Goal: Task Accomplishment & Management: Use online tool/utility

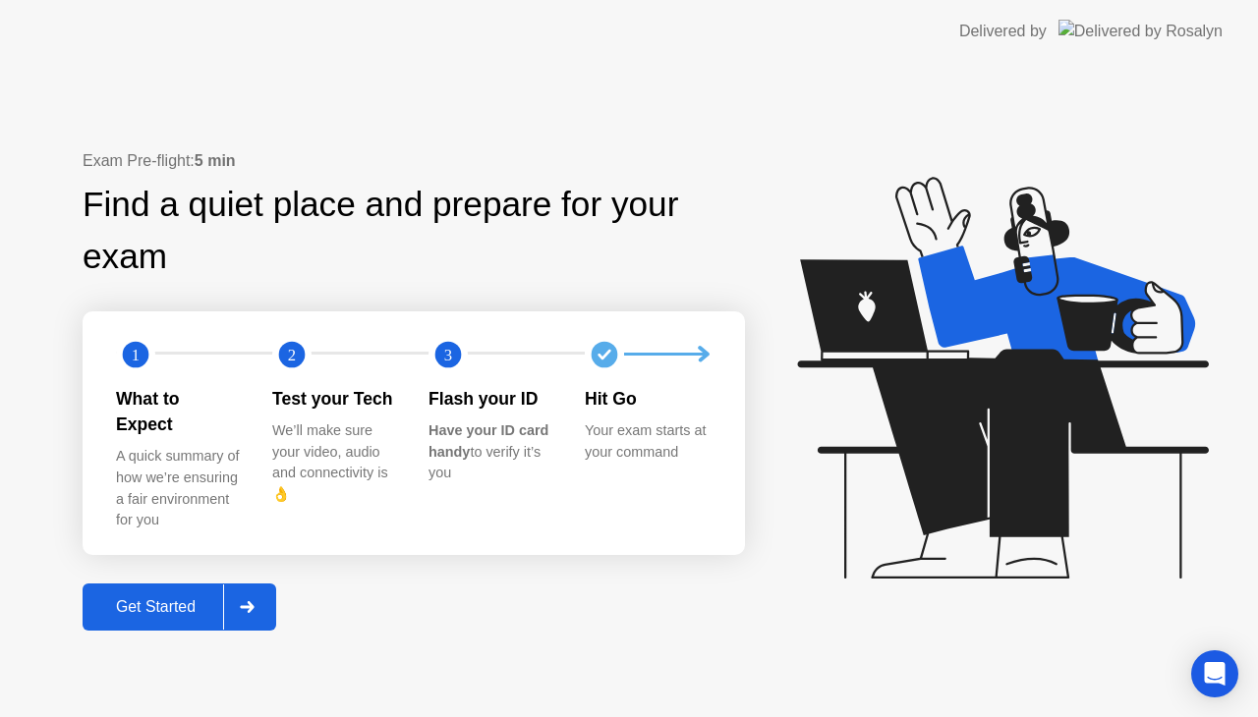
click at [147, 598] on div "Get Started" at bounding box center [155, 607] width 135 height 18
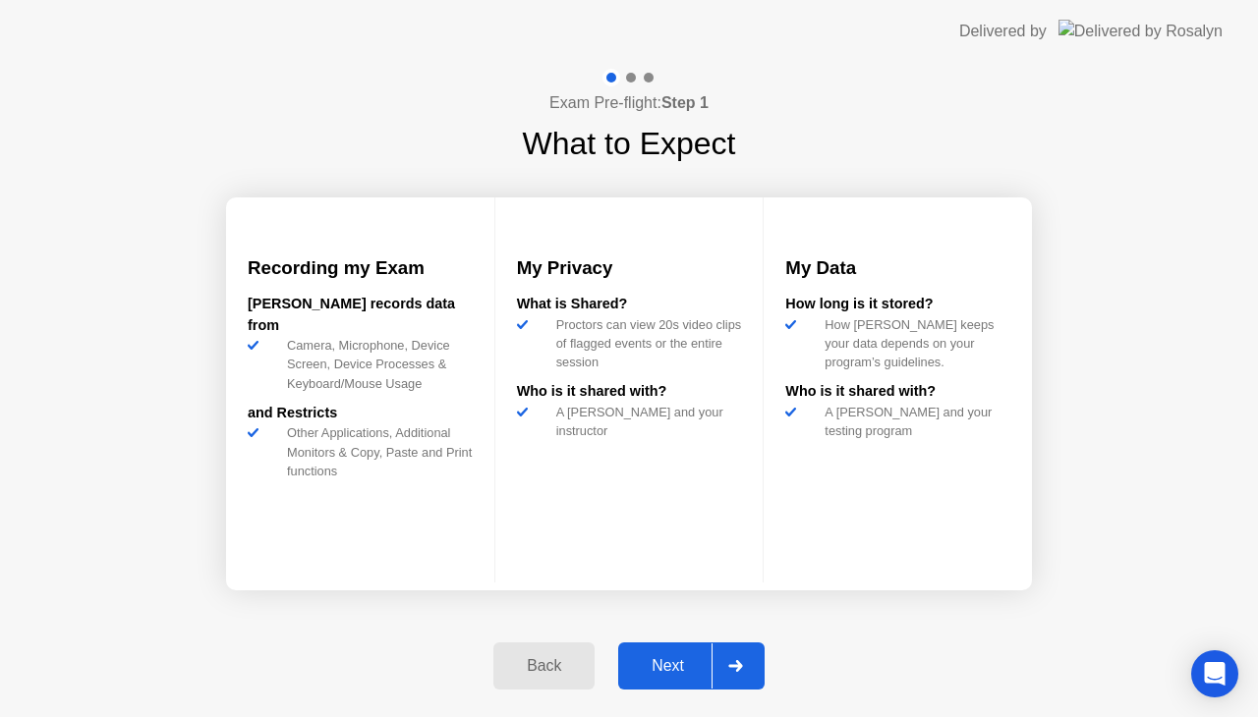
click at [672, 651] on button "Next" at bounding box center [691, 666] width 146 height 47
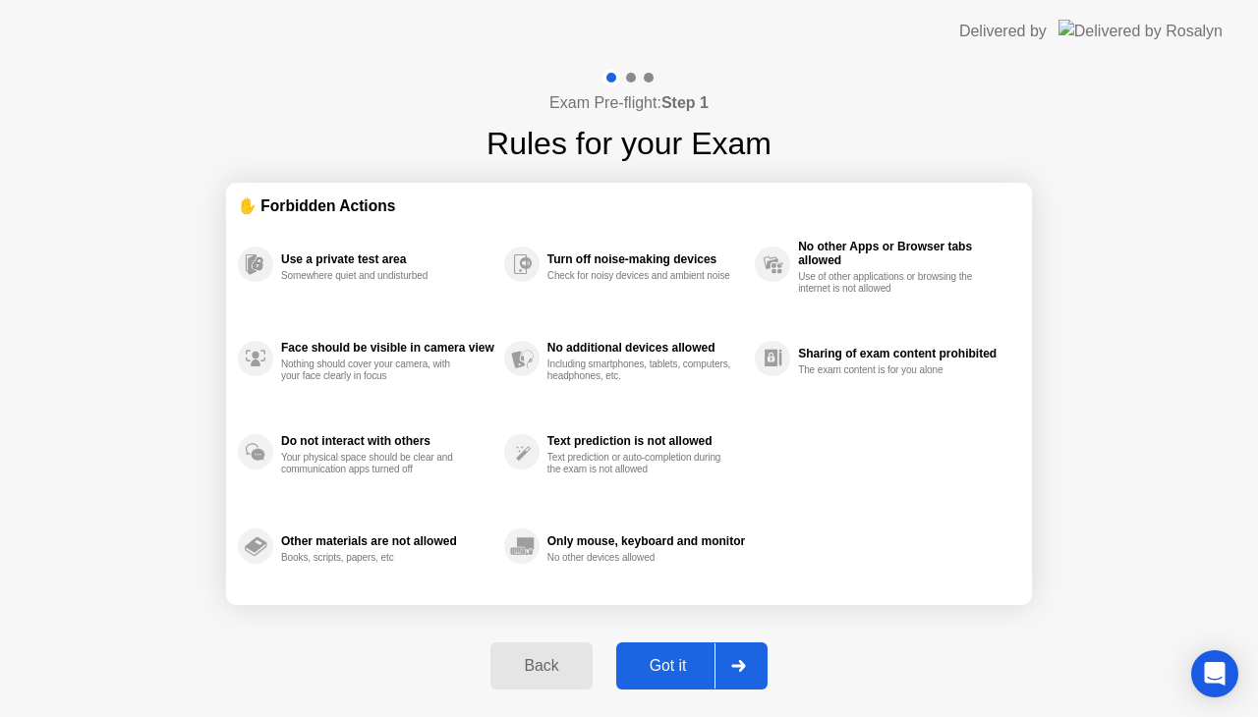
click at [678, 674] on div "Got it" at bounding box center [668, 666] width 92 height 18
select select "**********"
select select "*******"
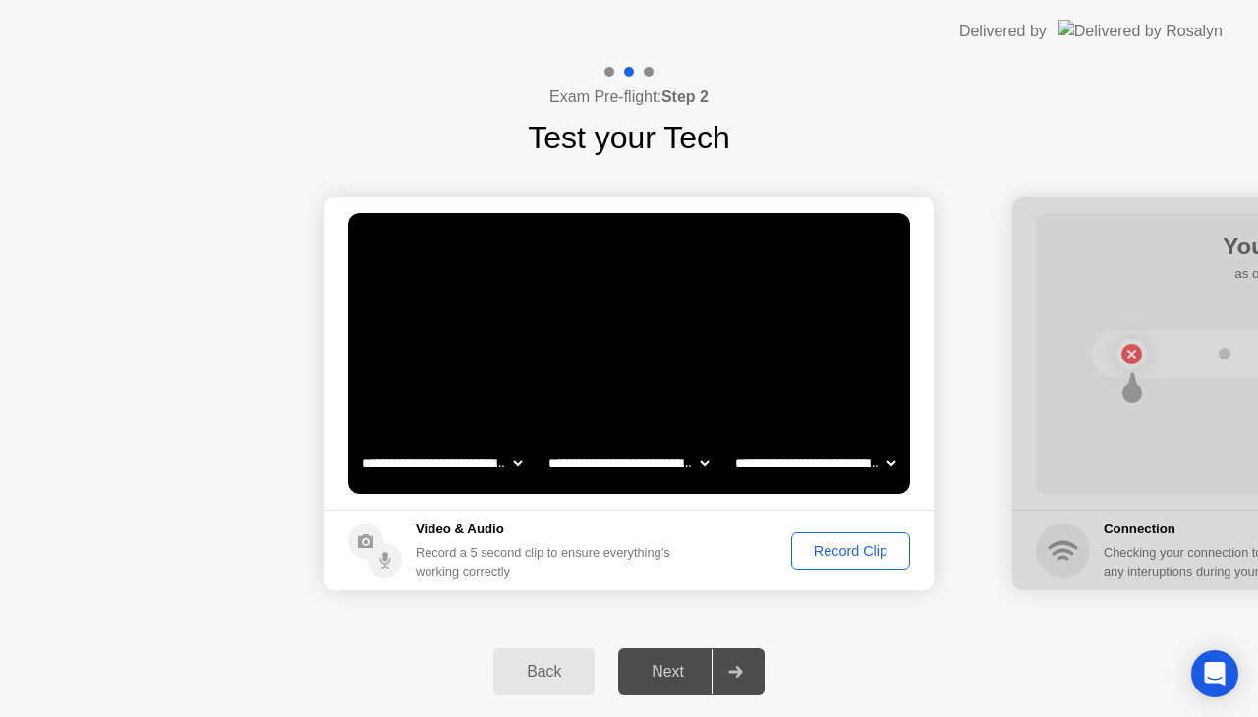
click at [851, 545] on div "Record Clip" at bounding box center [850, 551] width 105 height 16
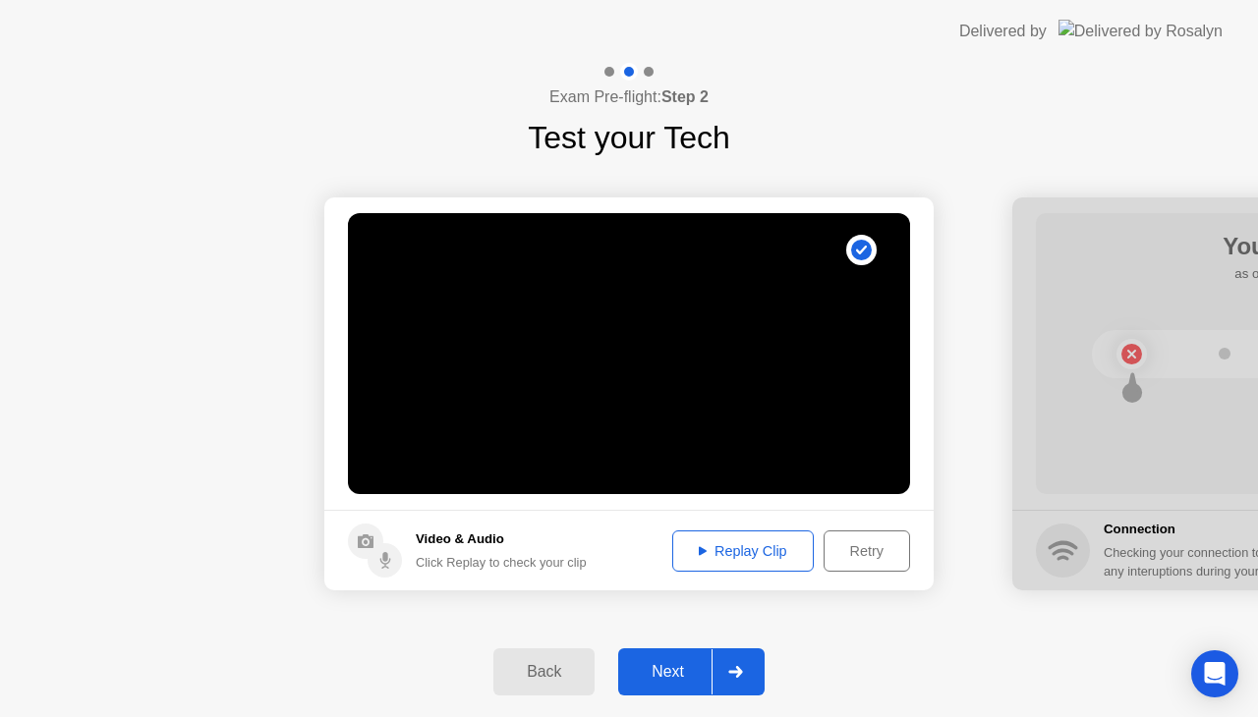
click at [684, 664] on div "Next" at bounding box center [667, 672] width 87 height 18
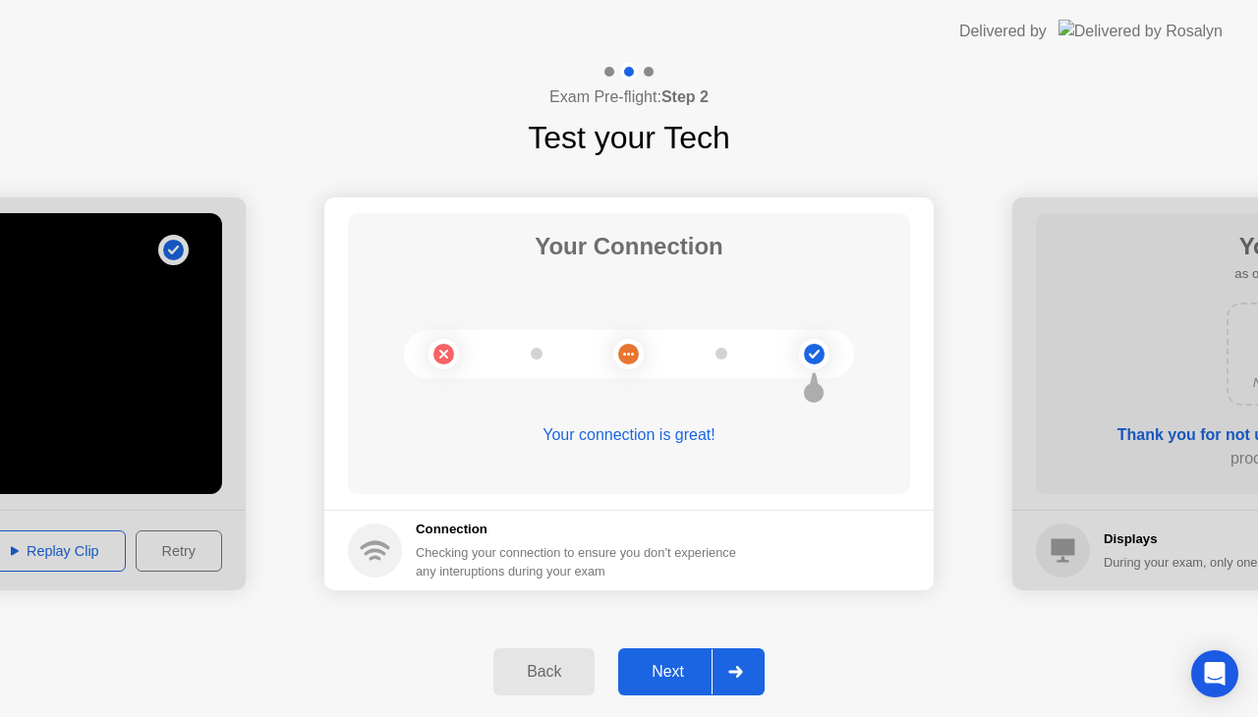
click at [678, 667] on div "Next" at bounding box center [667, 672] width 87 height 18
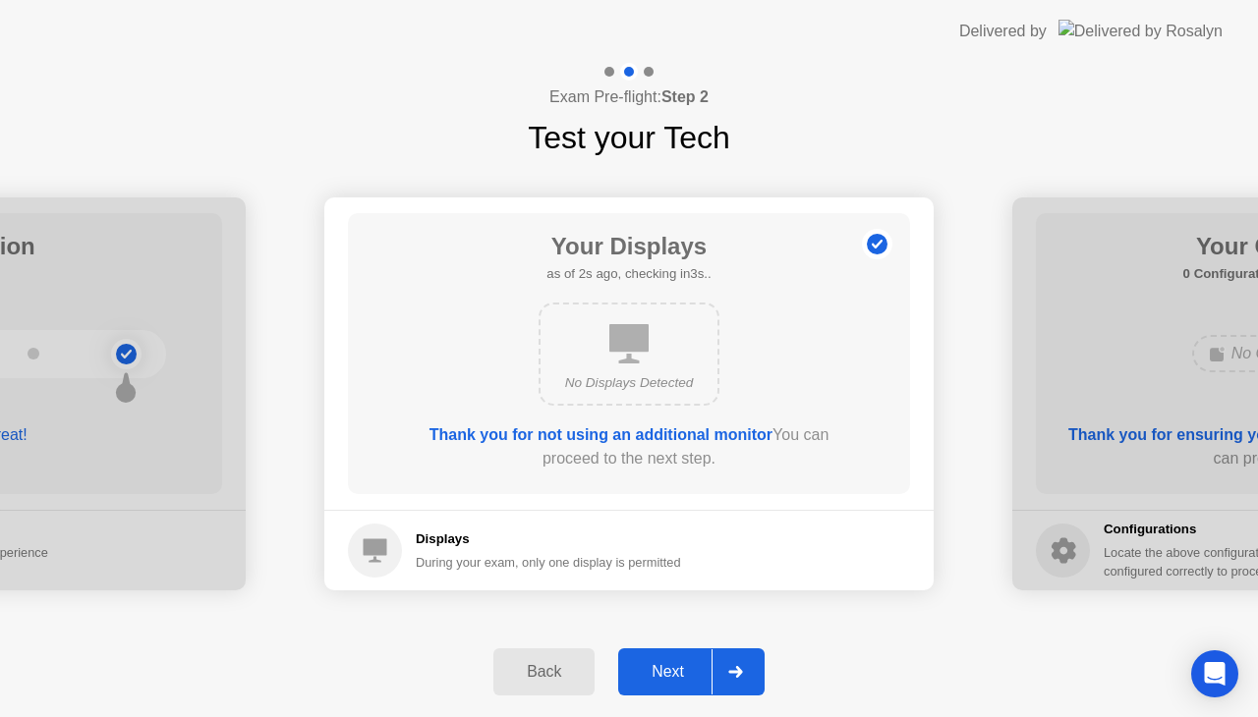
click at [729, 666] on icon at bounding box center [735, 672] width 15 height 12
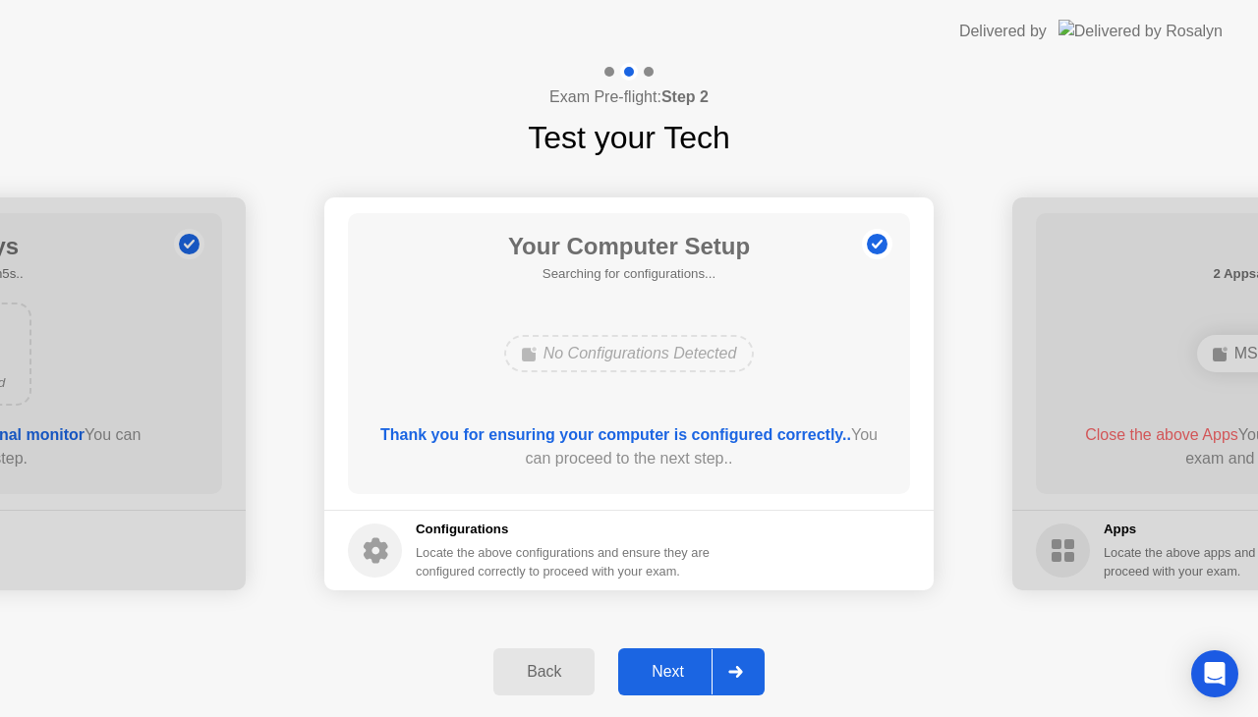
click at [712, 667] on div at bounding box center [734, 672] width 47 height 45
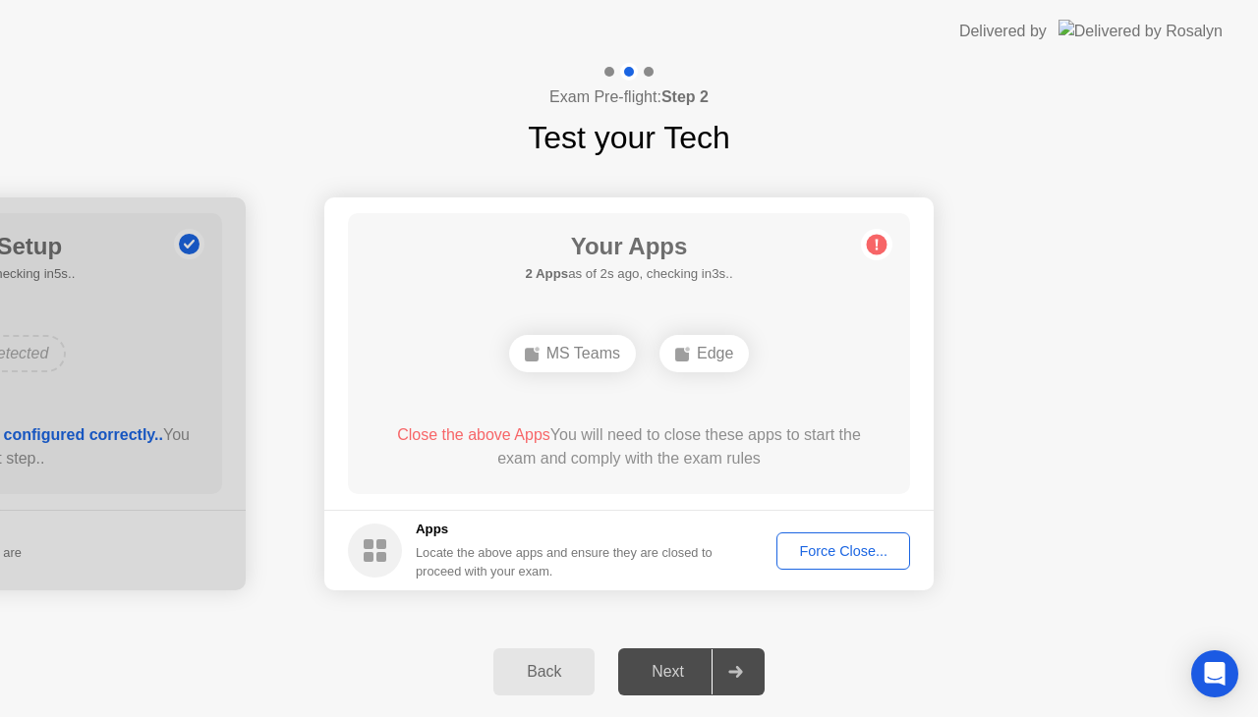
click at [851, 559] on div "Force Close..." at bounding box center [843, 551] width 120 height 16
click at [835, 544] on div "Force Close..." at bounding box center [843, 551] width 120 height 16
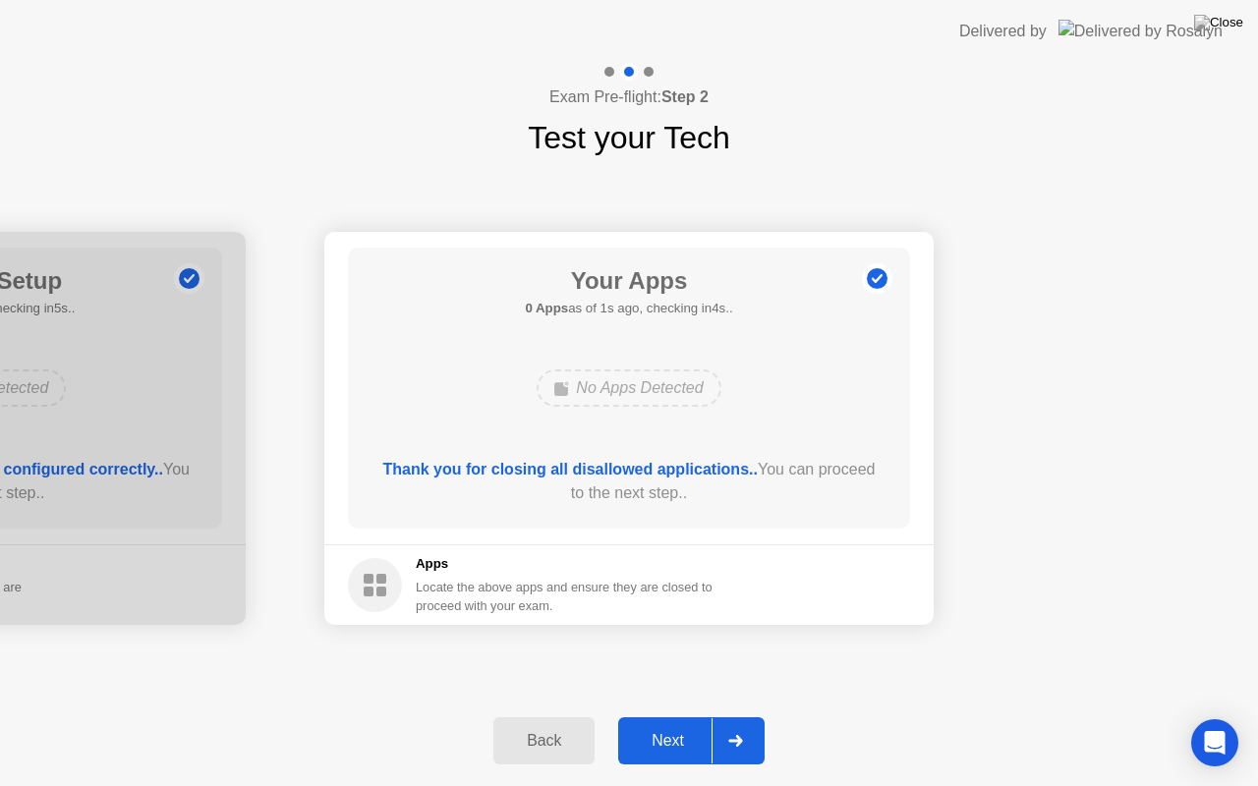
click at [680, 716] on button "Next" at bounding box center [691, 740] width 146 height 47
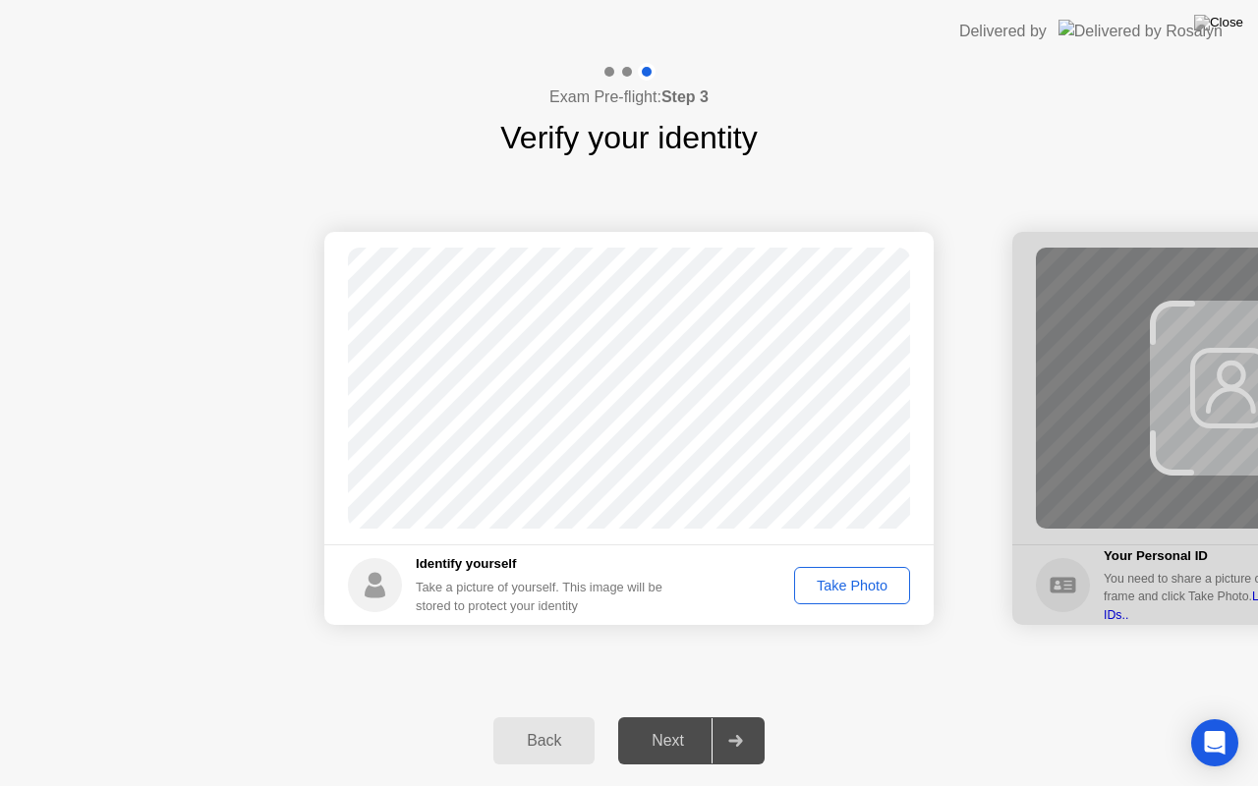
click at [875, 588] on div "Take Photo" at bounding box center [852, 586] width 102 height 16
click at [679, 716] on div "Next" at bounding box center [667, 741] width 87 height 18
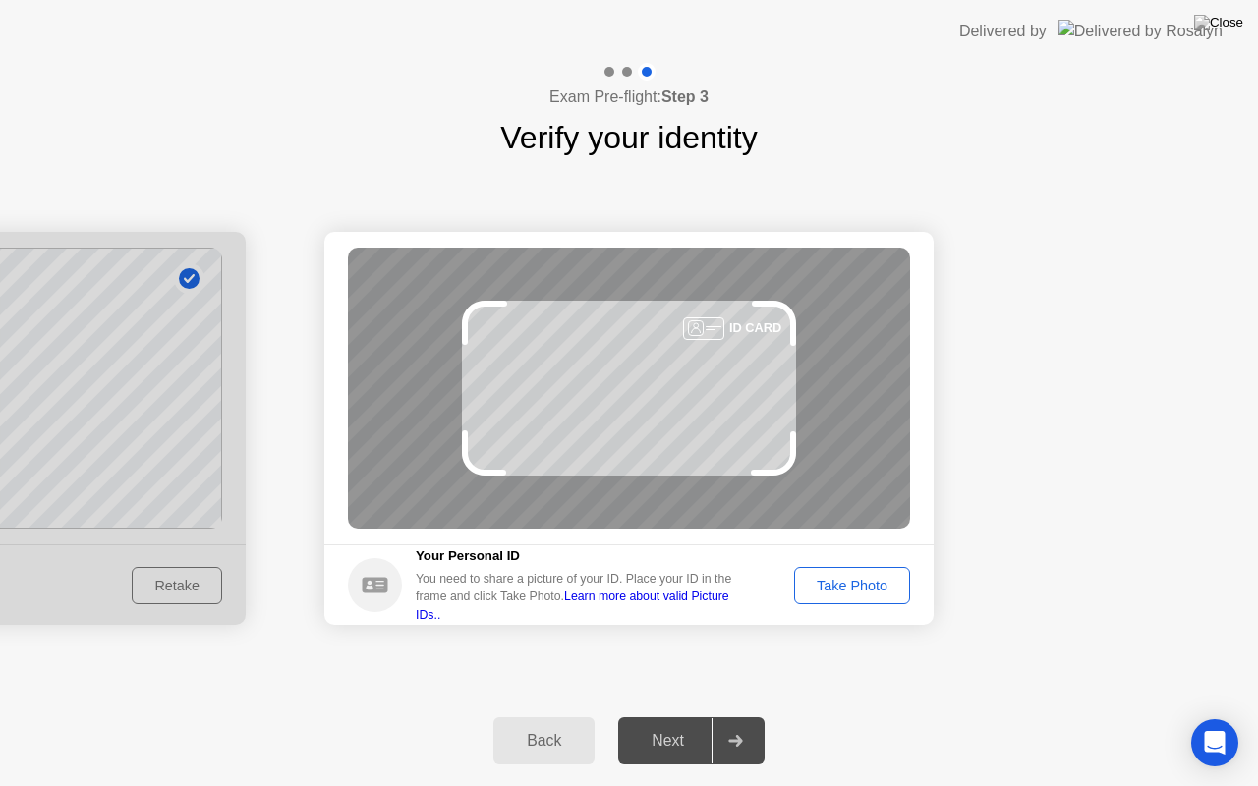
click at [861, 586] on div "Take Photo" at bounding box center [852, 586] width 102 height 16
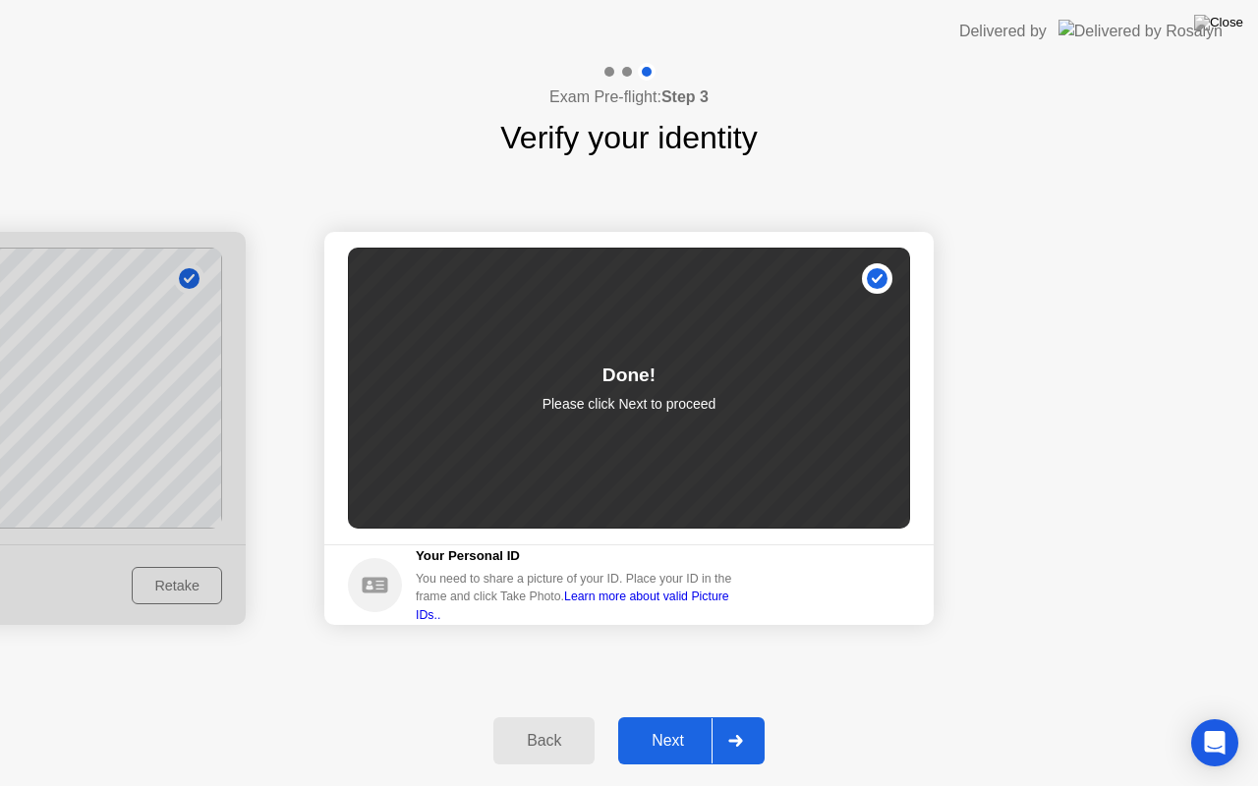
click at [683, 716] on div "Next" at bounding box center [667, 741] width 87 height 18
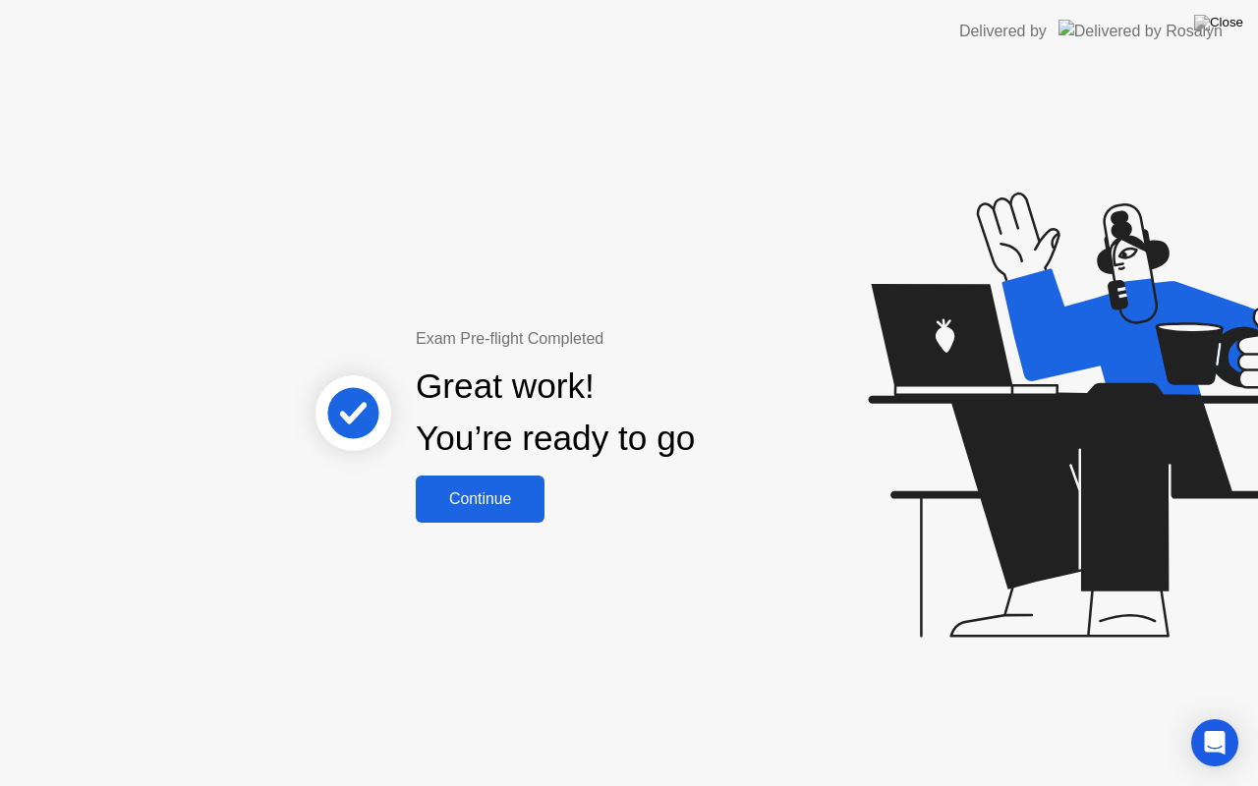
click at [456, 493] on div "Continue" at bounding box center [480, 499] width 117 height 18
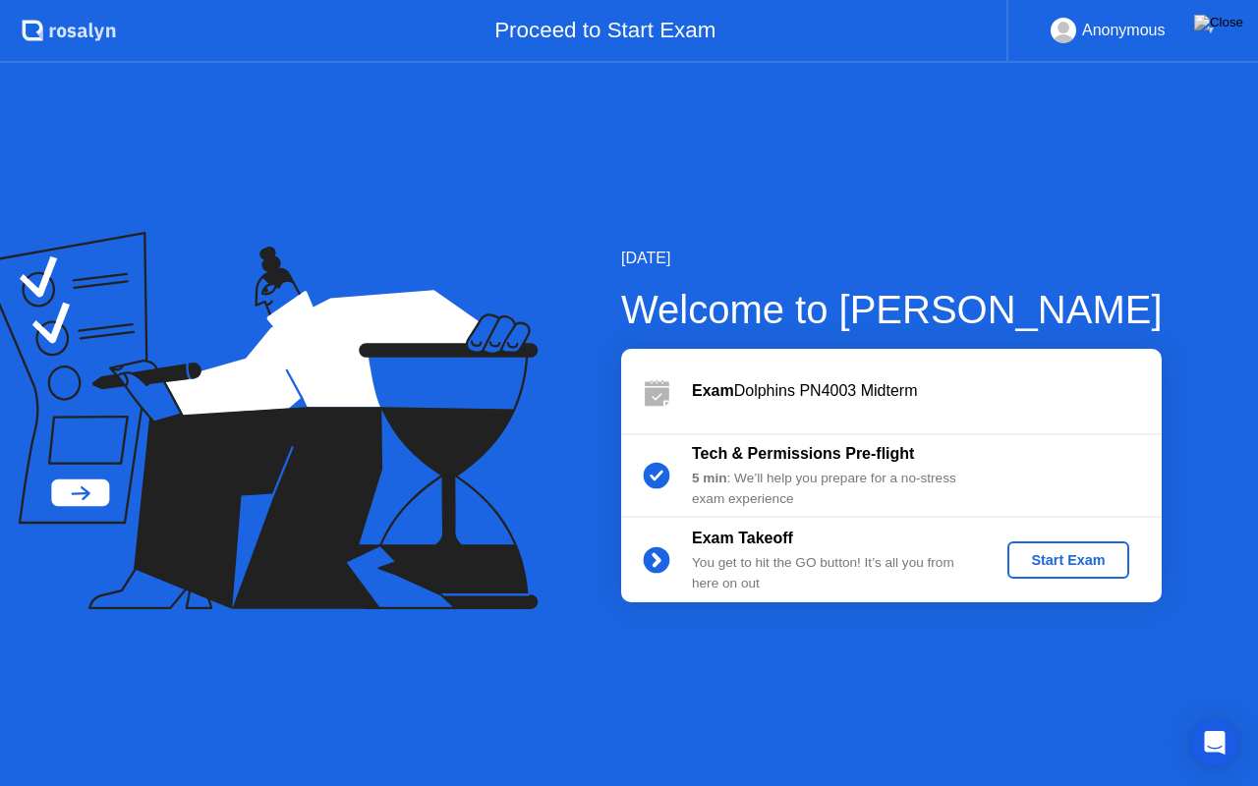
click at [1071, 560] on div "Start Exam" at bounding box center [1067, 560] width 105 height 16
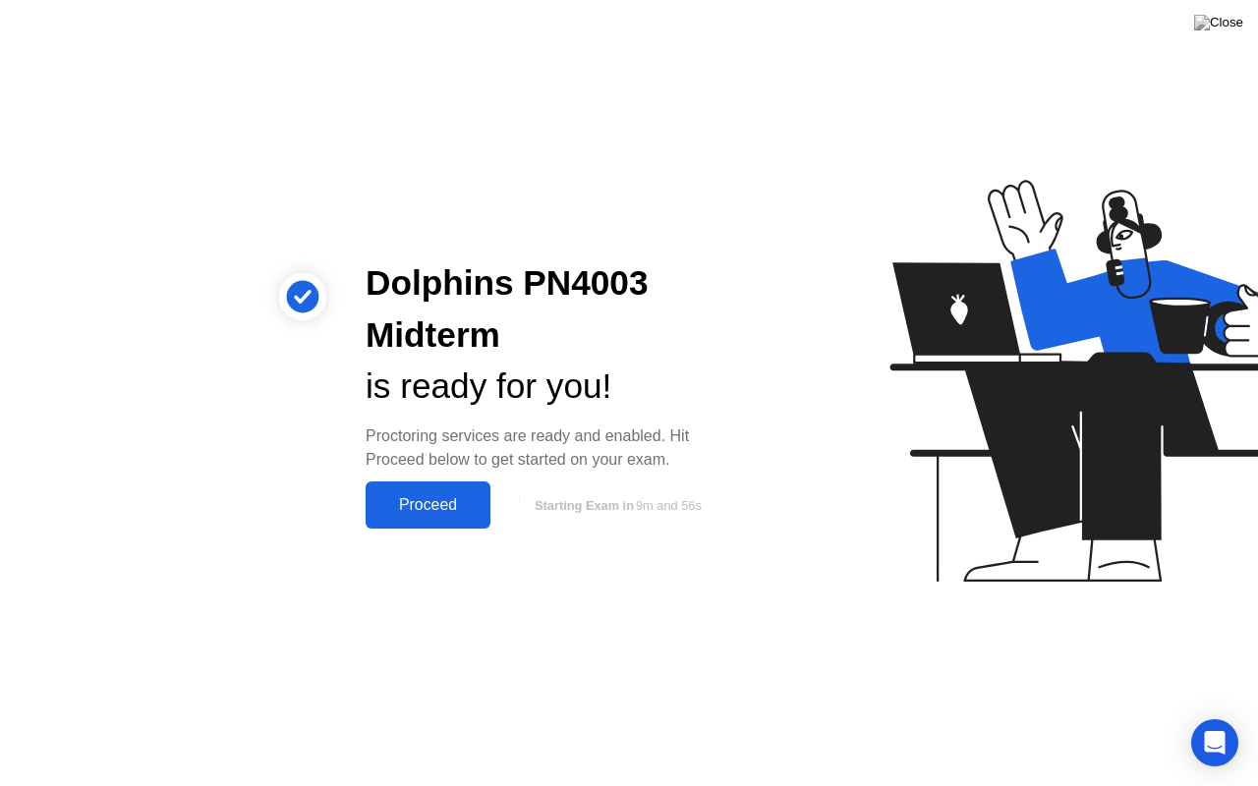
click at [457, 507] on div "Proceed" at bounding box center [427, 505] width 113 height 18
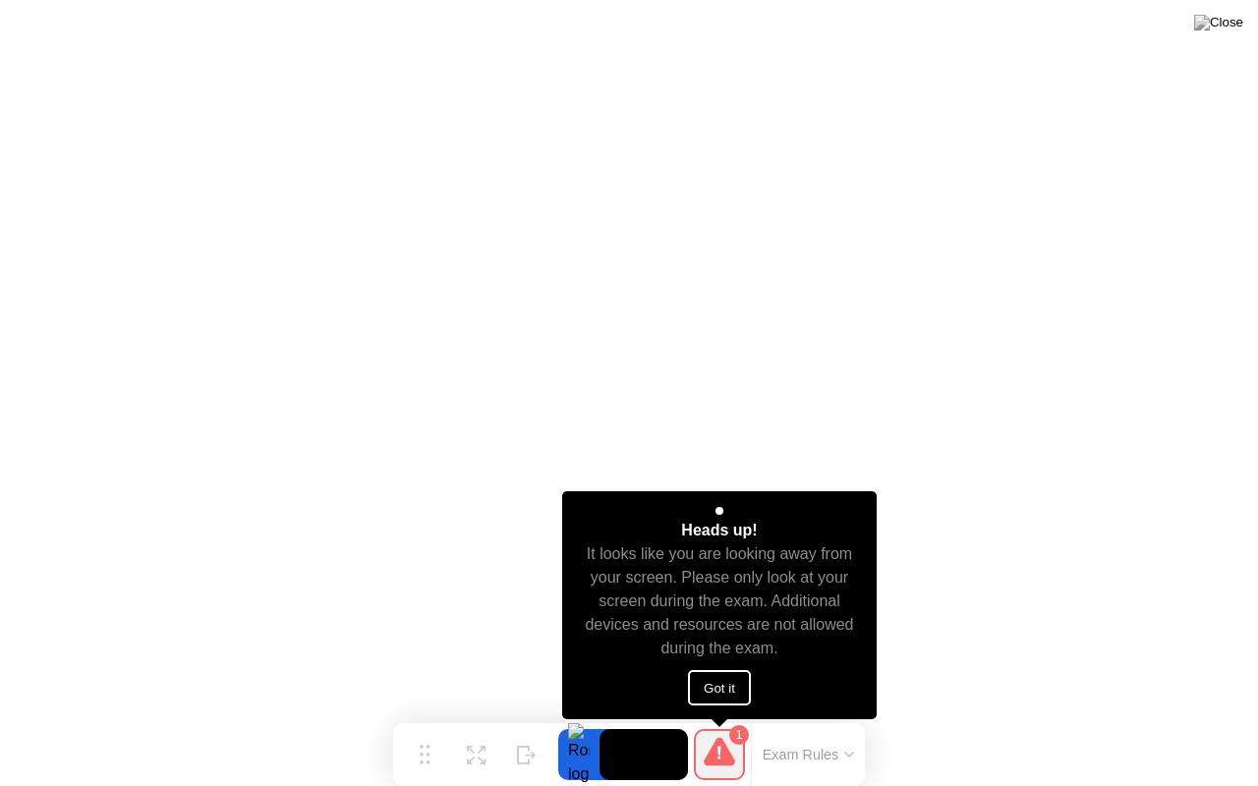
click at [747, 689] on button "Got it" at bounding box center [719, 687] width 63 height 35
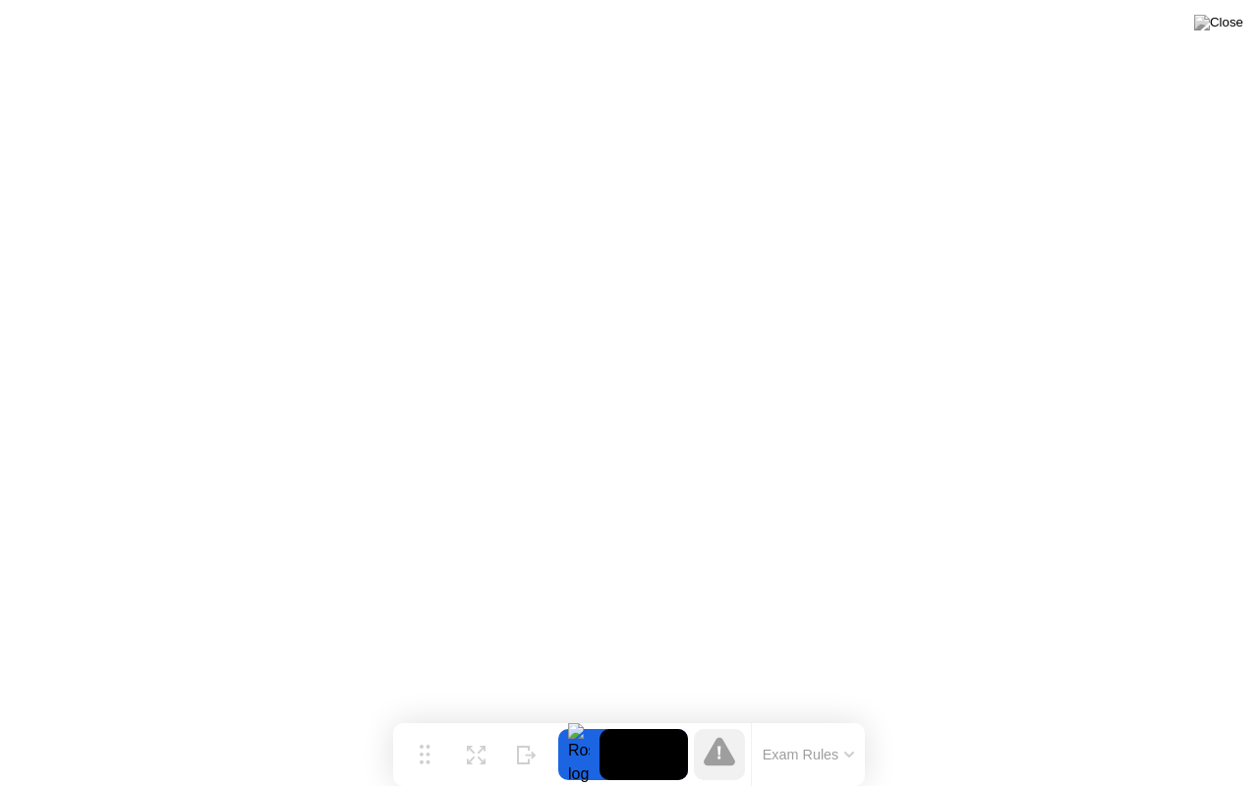
click at [851, 716] on icon at bounding box center [849, 755] width 10 height 6
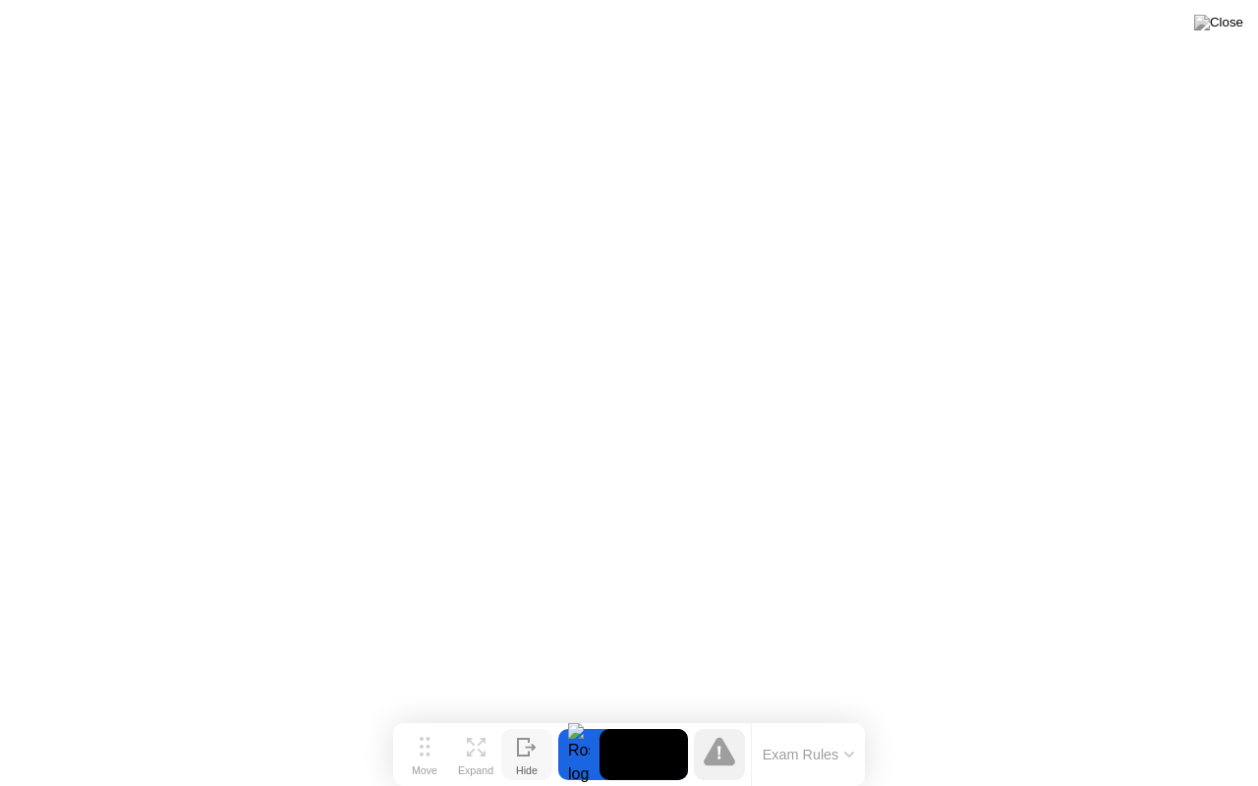
click at [526, 716] on div "Hide" at bounding box center [527, 770] width 22 height 12
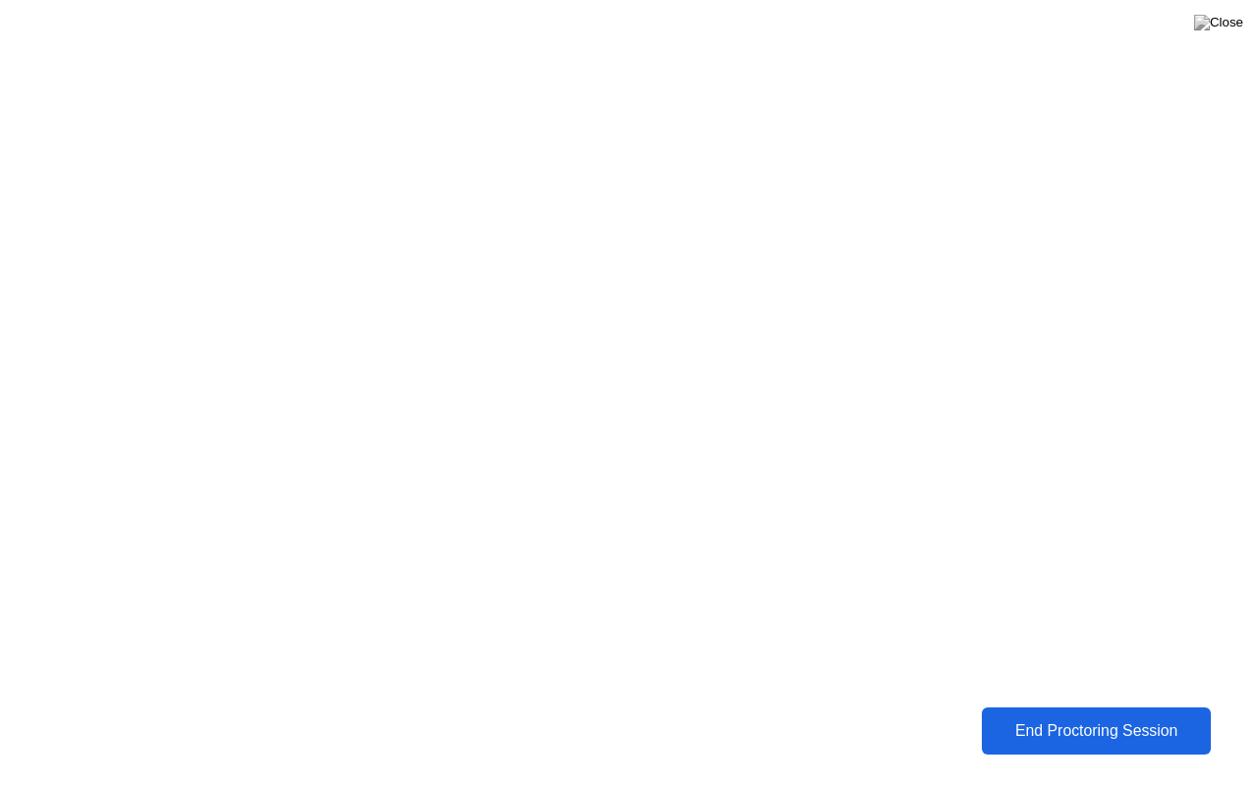
click at [1063, 716] on div "End Proctoring Session" at bounding box center [1096, 731] width 219 height 18
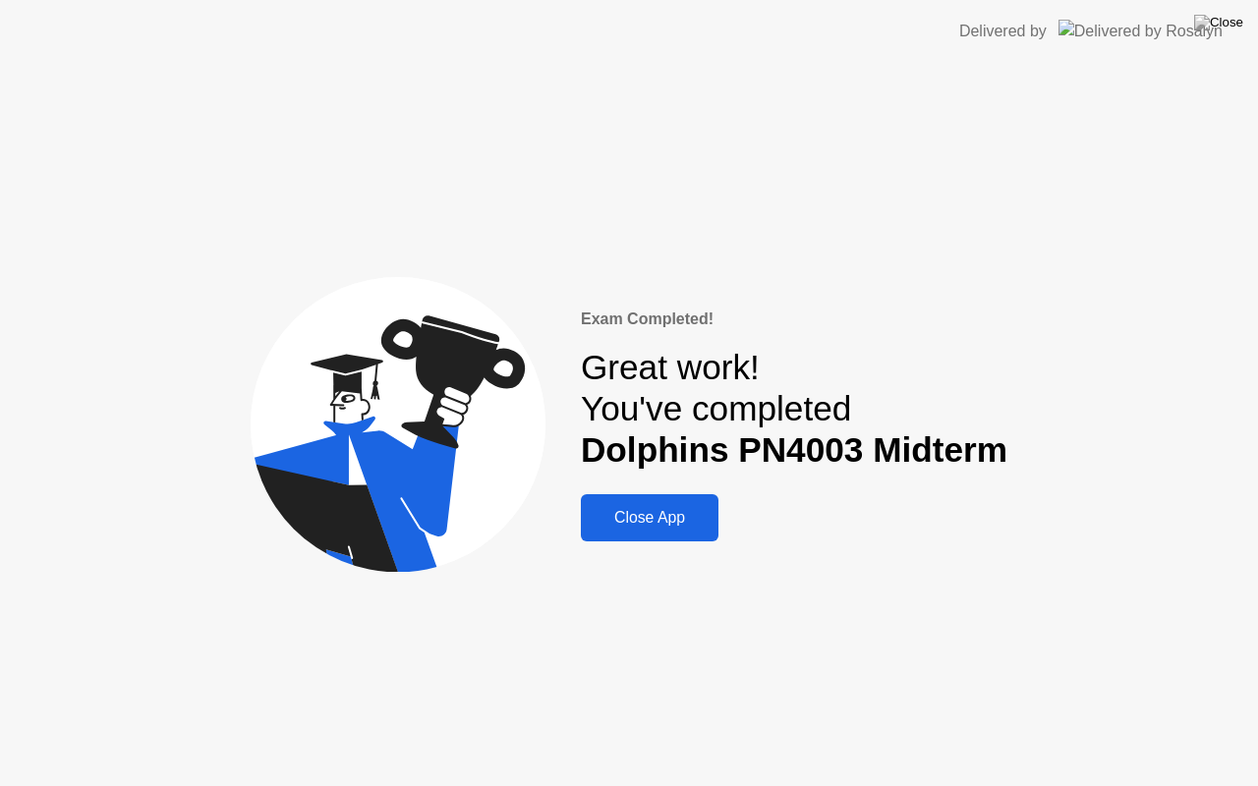
click at [709, 510] on div "Close App" at bounding box center [650, 518] width 126 height 18
